Goal: Complete application form: Complete application form

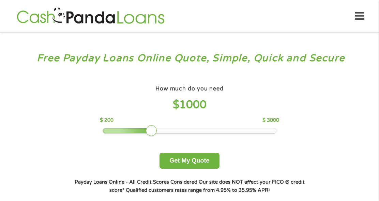
click at [297, 151] on div "How much do you need $ 1000 $ 200 $ 3000 Get My Quote" at bounding box center [189, 126] width 238 height 85
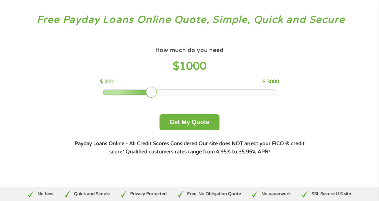
scroll to position [26, 0]
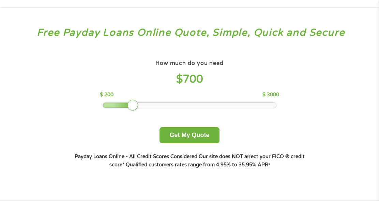
drag, startPoint x: 150, startPoint y: 105, endPoint x: 131, endPoint y: 105, distance: 18.0
click at [131, 105] on div at bounding box center [132, 105] width 11 height 11
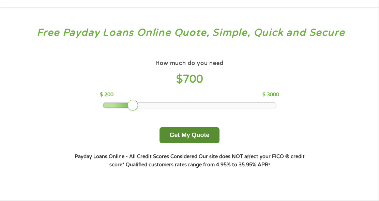
click at [182, 138] on button "Get My Quote" at bounding box center [189, 135] width 60 height 16
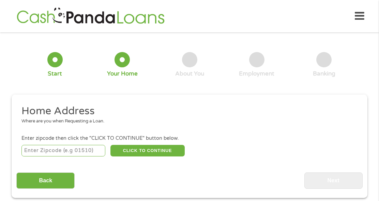
scroll to position [3, 0]
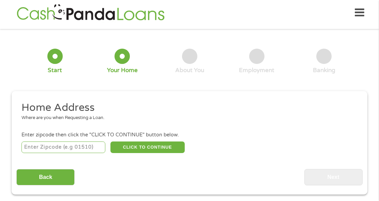
click at [80, 146] on input "number" at bounding box center [63, 148] width 84 height 12
type input "02458"
select select "Massachusetts"
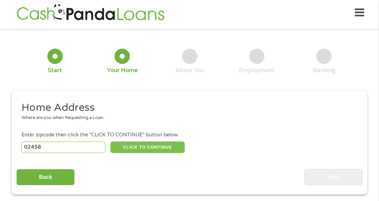
click at [145, 150] on button "CLICK TO CONTINUE" at bounding box center [147, 148] width 74 height 12
type input "02458"
type input "Newton"
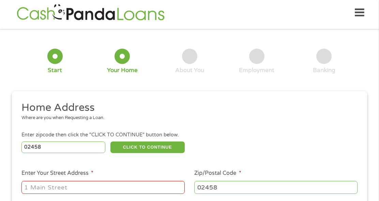
click at [141, 191] on input "Enter Your Street Address *" at bounding box center [102, 187] width 163 height 13
type input "145 Washington Street"
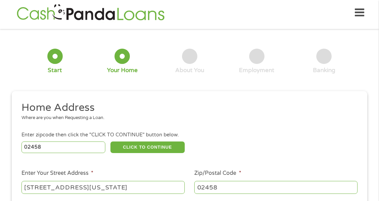
click at [244, 145] on div "02458 CLICK TO CONTINUE Please recheck your Zipcode, it seems to be Incorrect" at bounding box center [189, 147] width 336 height 14
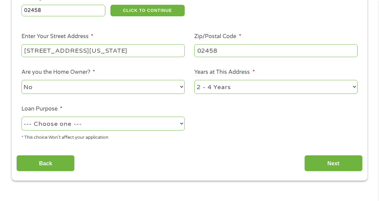
scroll to position [153, 0]
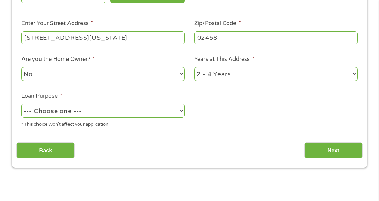
click at [255, 74] on select "1 Year or less 1 - 2 Years 2 - 4 Years Over 4 Years" at bounding box center [275, 74] width 163 height 14
select select "60months"
click at [194, 67] on select "1 Year or less 1 - 2 Years 2 - 4 Years Over 4 Years" at bounding box center [275, 74] width 163 height 14
click at [166, 114] on select "--- Choose one --- Pay Bills Debt Consolidation Home Improvement Major Purchase…" at bounding box center [102, 111] width 163 height 14
click at [175, 105] on select "--- Choose one --- Pay Bills Debt Consolidation Home Improvement Major Purchase…" at bounding box center [102, 111] width 163 height 14
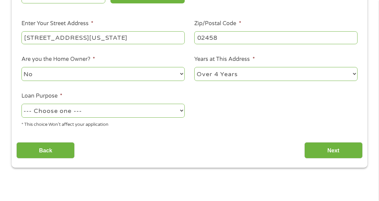
select select "paybills"
click at [21, 104] on select "--- Choose one --- Pay Bills Debt Consolidation Home Improvement Major Purchase…" at bounding box center [102, 111] width 163 height 14
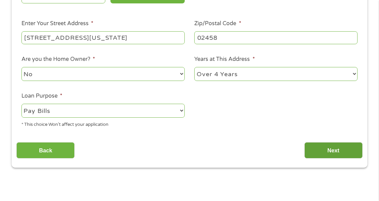
click at [321, 153] on input "Next" at bounding box center [333, 150] width 58 height 17
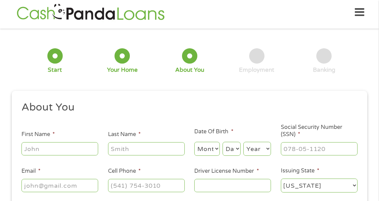
scroll to position [3, 3]
click at [83, 148] on input "First Name *" at bounding box center [59, 149] width 77 height 13
type input "Takiyah"
type input "Harris"
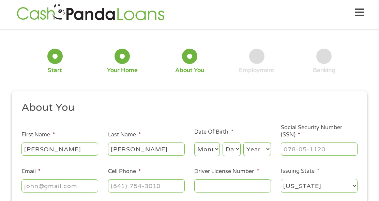
type input "takiphotography@gmail.com"
type input "(815) 278-6156"
click at [300, 154] on input "___-__-____" at bounding box center [319, 149] width 77 height 13
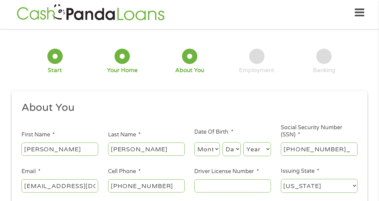
type input "231-19-9636"
click at [240, 189] on input "Driver License Number *" at bounding box center [232, 185] width 77 height 13
click at [362, 147] on li "Social Security Number (SSN) * 231-19-9636" at bounding box center [319, 140] width 87 height 33
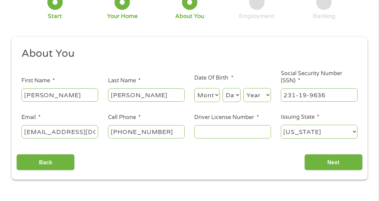
scroll to position [58, 0]
click at [234, 129] on input "Driver License Number *" at bounding box center [232, 131] width 77 height 13
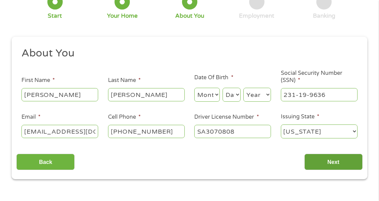
type input "SA3070808"
click at [315, 162] on input "Next" at bounding box center [333, 162] width 58 height 17
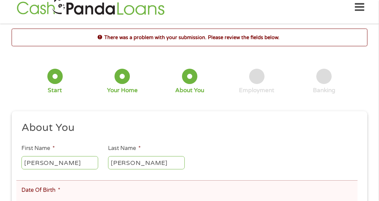
scroll to position [3, 0]
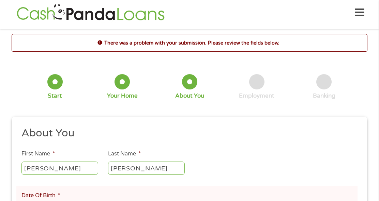
click at [207, 102] on div "1 Start 2 Your Home 3 About You 4 Employment 5 Banking 6" at bounding box center [190, 87] width 356 height 55
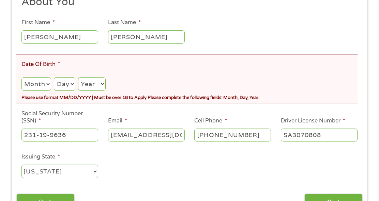
scroll to position [140, 0]
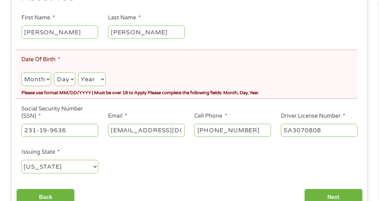
click at [47, 78] on select "Month 1 2 3 4 5 6 7 8 9 10 11 12" at bounding box center [36, 80] width 30 height 14
select select "11"
click at [21, 73] on select "Month 1 2 3 4 5 6 7 8 9 10 11 12" at bounding box center [36, 80] width 30 height 14
click at [72, 82] on select "Day 1 2 3 4 5 6 7 8 9 10 11 12 13 14 15 16 17 18 19 20 21 22 23 24 25 26 27 28 …" at bounding box center [64, 80] width 21 height 14
select select "21"
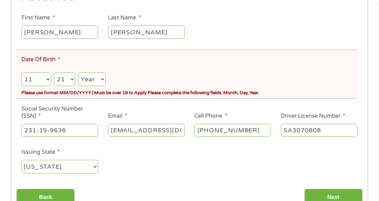
click at [54, 73] on select "Day 1 2 3 4 5 6 7 8 9 10 11 12 13 14 15 16 17 18 19 20 21 22 23 24 25 26 27 28 …" at bounding box center [64, 80] width 21 height 14
click at [103, 78] on select "Year 2007 2006 2005 2004 2003 2002 2001 2000 1999 1998 1997 1996 1995 1994 1993…" at bounding box center [92, 80] width 28 height 14
select select "1975"
click at [79, 73] on select "Year 2007 2006 2005 2004 2003 2002 2001 2000 1999 1998 1997 1996 1995 1994 1993…" at bounding box center [92, 80] width 28 height 14
click at [183, 178] on ul "About You This field is hidden when viewing the form Title * --- Choose one ---…" at bounding box center [189, 84] width 346 height 189
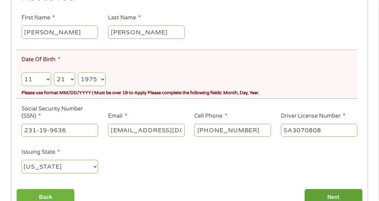
click at [312, 193] on input "Next" at bounding box center [333, 197] width 58 height 17
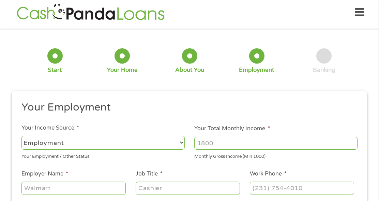
scroll to position [3, 0]
click at [155, 143] on select "--- Choose one --- Employment Self Employed Benefits" at bounding box center [102, 143] width 163 height 14
click at [21, 136] on select "--- Choose one --- Employment Self Employed Benefits" at bounding box center [102, 143] width 163 height 14
click at [232, 144] on input "Your Total Monthly Income *" at bounding box center [275, 143] width 163 height 13
type input "3200"
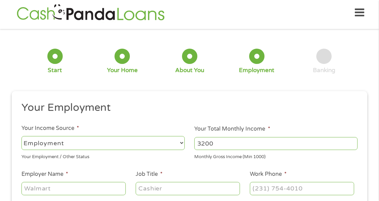
click at [124, 168] on ul "Your Employment Your Income Source * --- Choose one --- Employment Self Employe…" at bounding box center [189, 188] width 346 height 174
click at [111, 188] on input "Employer Name *" at bounding box center [73, 188] width 104 height 13
type input "DEAF, Inc."
click at [172, 189] on input "Job Title *" at bounding box center [188, 188] width 104 height 13
type input "Advocate"
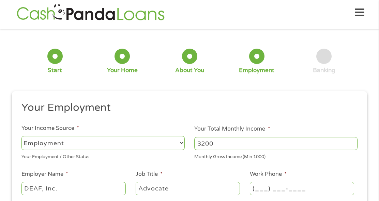
click at [270, 192] on input "(___) ___-____" at bounding box center [302, 188] width 104 height 13
type input "(617) 505-4823"
click at [372, 182] on div "1 Start 2 Your Home 3 About You 4 Employment 5 Banking 6 This field is hidden w…" at bounding box center [189, 172] width 368 height 276
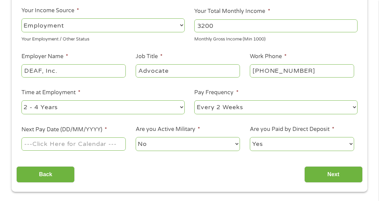
scroll to position [126, 0]
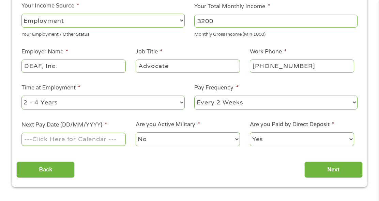
click at [181, 103] on select "--- Choose one --- 1 Year or less 1 - 2 Years 2 - 4 Years Over 4 Years" at bounding box center [102, 103] width 163 height 14
select select "12months"
click at [21, 96] on select "--- Choose one --- 1 Year or less 1 - 2 Years 2 - 4 Years Over 4 Years" at bounding box center [102, 103] width 163 height 14
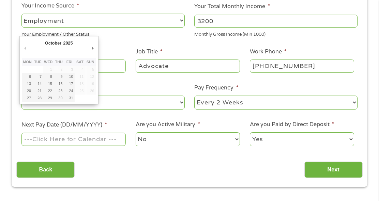
click at [112, 139] on input "Next Pay Date (DD/MM/YYYY) *" at bounding box center [73, 139] width 104 height 13
type input "10/10/2025"
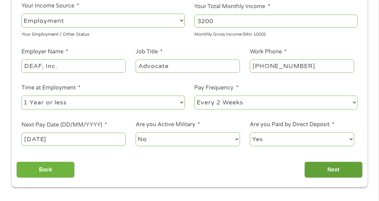
click at [315, 166] on input "Next" at bounding box center [333, 170] width 58 height 17
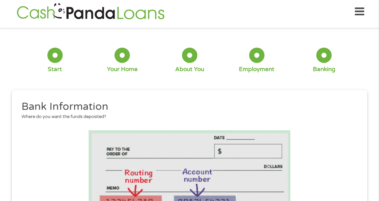
scroll to position [3, 0]
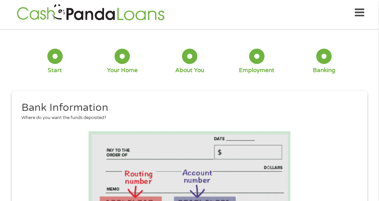
click at [293, 150] on li at bounding box center [189, 174] width 346 height 86
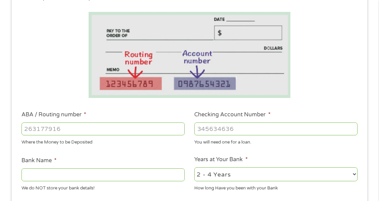
scroll to position [140, 0]
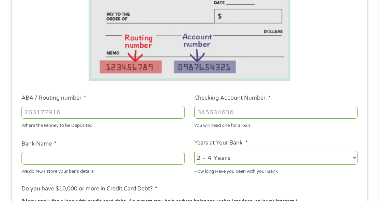
click at [153, 161] on input "Bank Name *" at bounding box center [102, 158] width 163 height 13
type input "TD Bank"
click at [141, 117] on input "ABA / Routing number *" at bounding box center [102, 112] width 163 height 13
click at [141, 111] on input "ABA / Routing number *" at bounding box center [102, 112] width 163 height 13
type input "211370545"
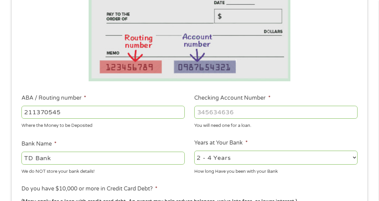
type input "TD BANK NA"
type input "211370545"
click at [224, 114] on input "Checking Account Number *" at bounding box center [275, 112] width 163 height 13
type input "8252765456"
click at [372, 126] on div "1 Start 2 Your Home 3 About You 4 Employment 5 Banking 6 This field is hidden w…" at bounding box center [189, 119] width 368 height 442
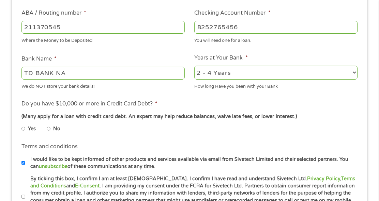
scroll to position [235, 0]
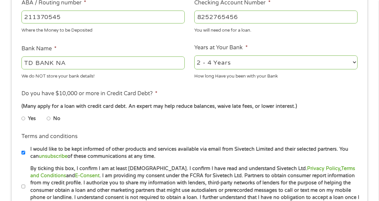
click at [326, 59] on select "2 - 4 Years 6 - 12 Months 1 - 2 Years Over 4 Years" at bounding box center [275, 63] width 163 height 14
select select "60months"
click at [194, 56] on select "2 - 4 Years 6 - 12 Months 1 - 2 Years Over 4 Years" at bounding box center [275, 63] width 163 height 14
click at [53, 118] on label "No" at bounding box center [56, 118] width 7 height 7
click at [51, 118] on input "No" at bounding box center [49, 118] width 4 height 11
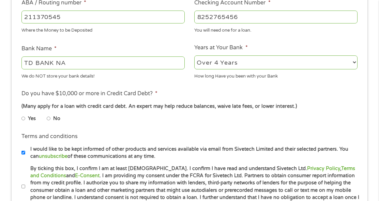
radio input "true"
click at [133, 162] on ul "Bank Information Where do you want the funds deposited? ABA / Routing number * …" at bounding box center [189, 39] width 346 height 339
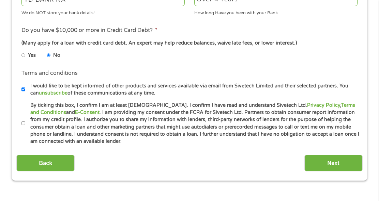
scroll to position [303, 0]
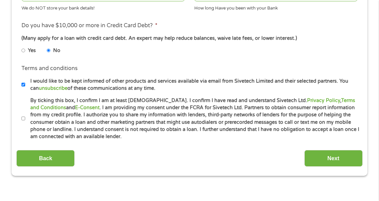
click at [27, 118] on label "By ticking this box, I confirm I am at least 18 years old. I confirm I have rea…" at bounding box center [192, 119] width 334 height 44
click at [26, 118] on input "By ticking this box, I confirm I am at least 18 years old. I confirm I have rea…" at bounding box center [23, 118] width 4 height 11
checkbox input "true"
click at [326, 162] on input "Next" at bounding box center [333, 158] width 58 height 17
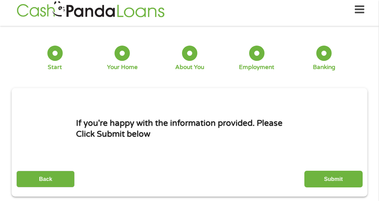
scroll to position [3, 0]
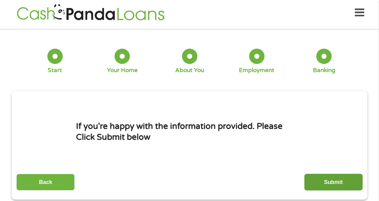
click at [316, 186] on input "Submit" at bounding box center [333, 182] width 58 height 17
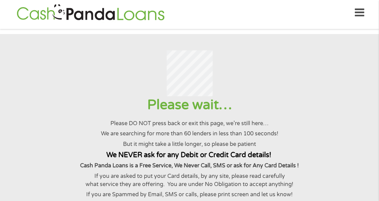
scroll to position [0, 0]
